Goal: Navigation & Orientation: Find specific page/section

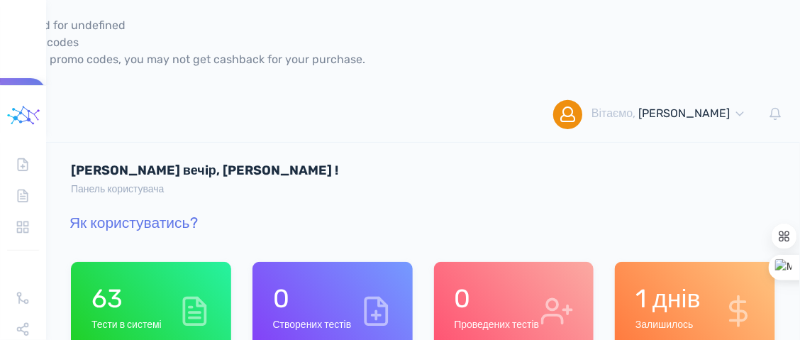
scroll to position [49, 0]
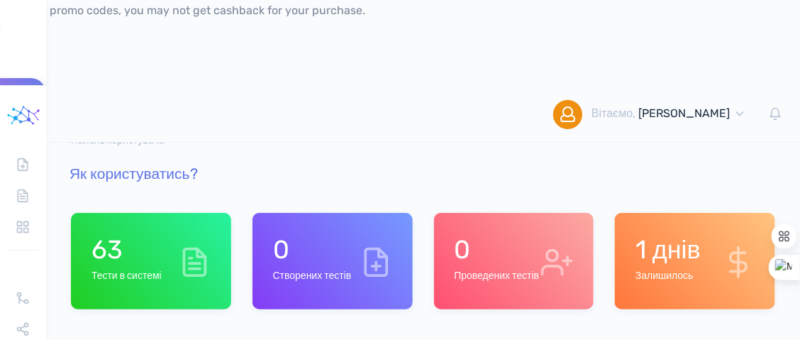
click at [138, 234] on h1 "63" at bounding box center [127, 249] width 70 height 31
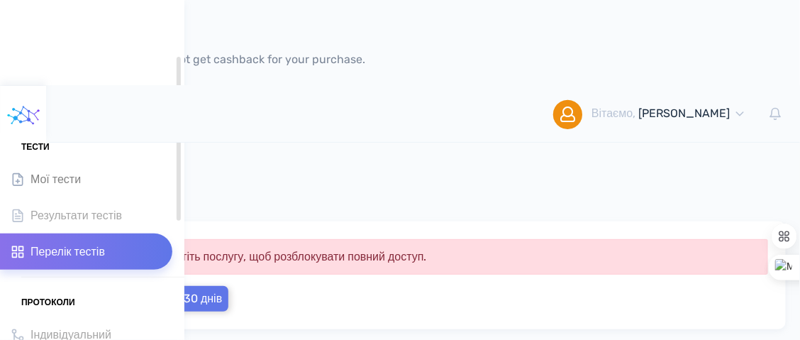
click at [50, 181] on span "Мої тести" at bounding box center [56, 179] width 50 height 19
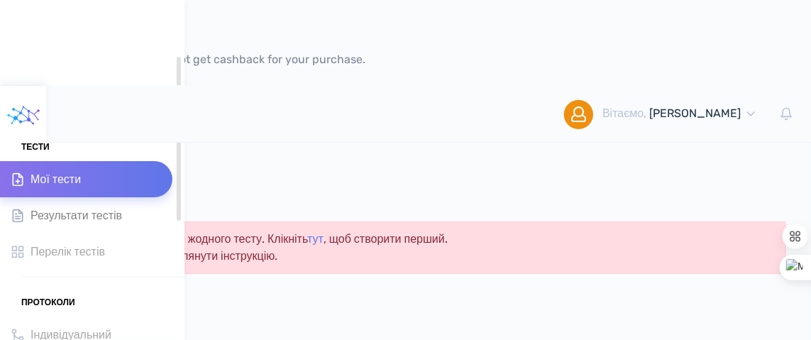
scroll to position [70, 0]
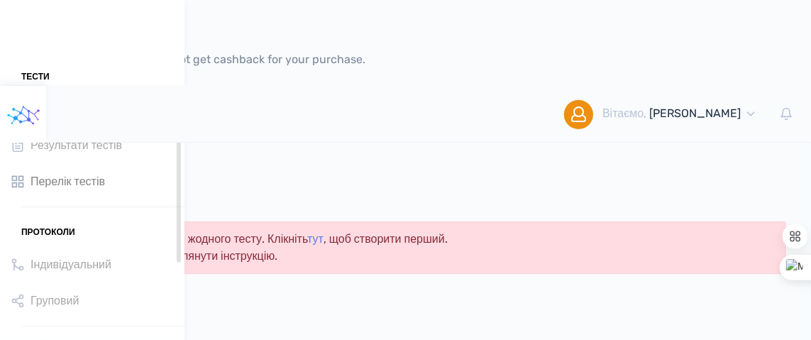
click at [58, 183] on span "Перелік тестів" at bounding box center [68, 181] width 74 height 19
